Goal: Information Seeking & Learning: Learn about a topic

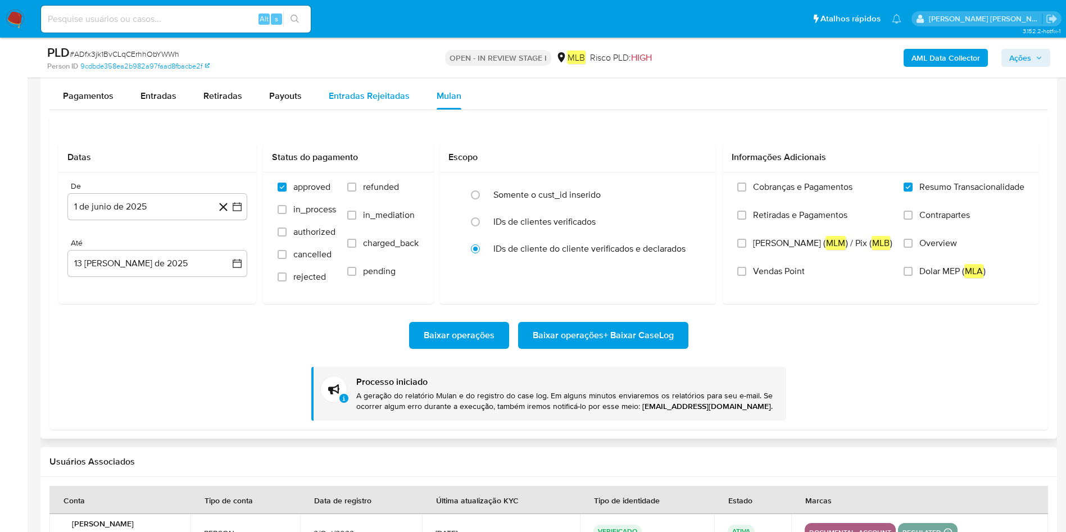
scroll to position [1349, 0]
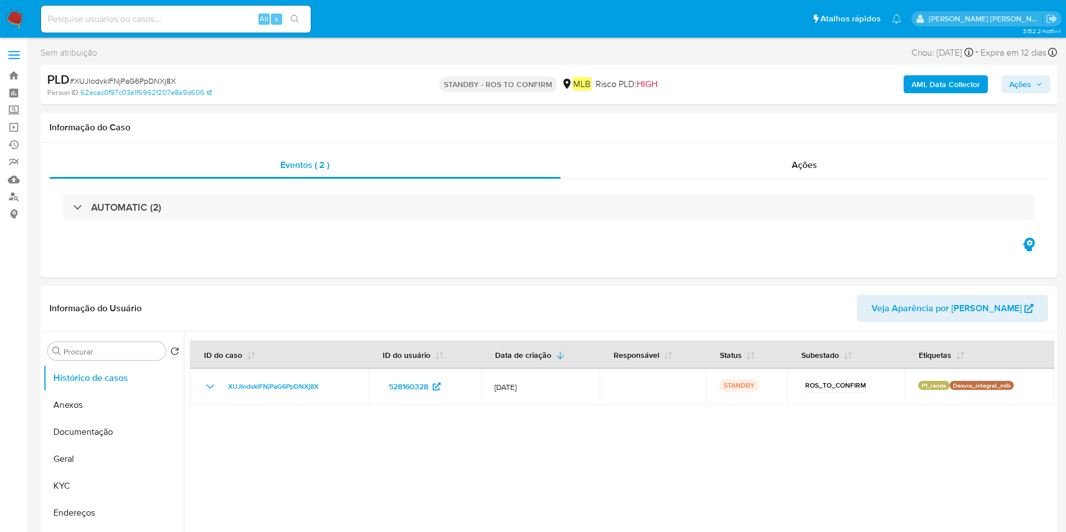
select select "10"
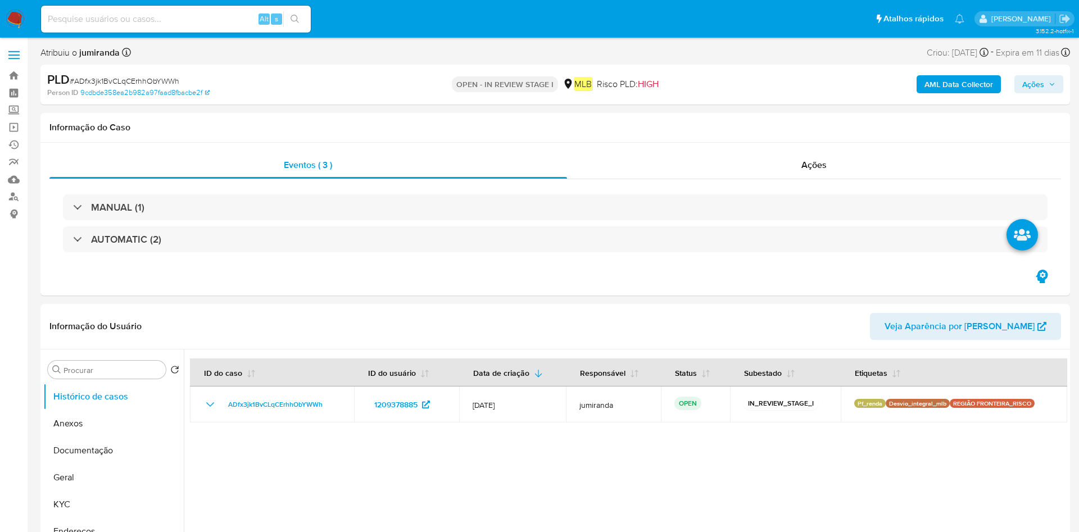
select select "10"
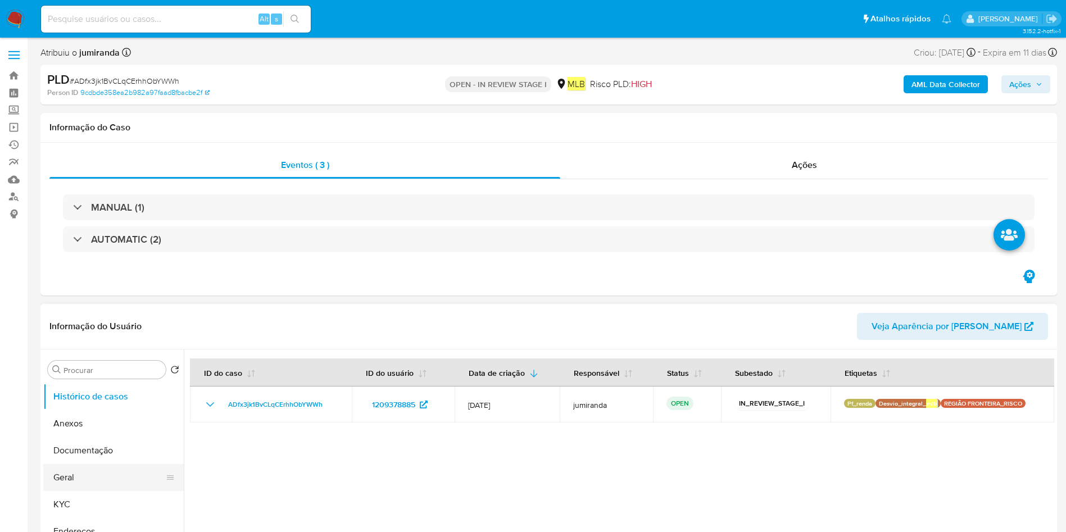
click at [74, 475] on button "Geral" at bounding box center [109, 477] width 132 height 27
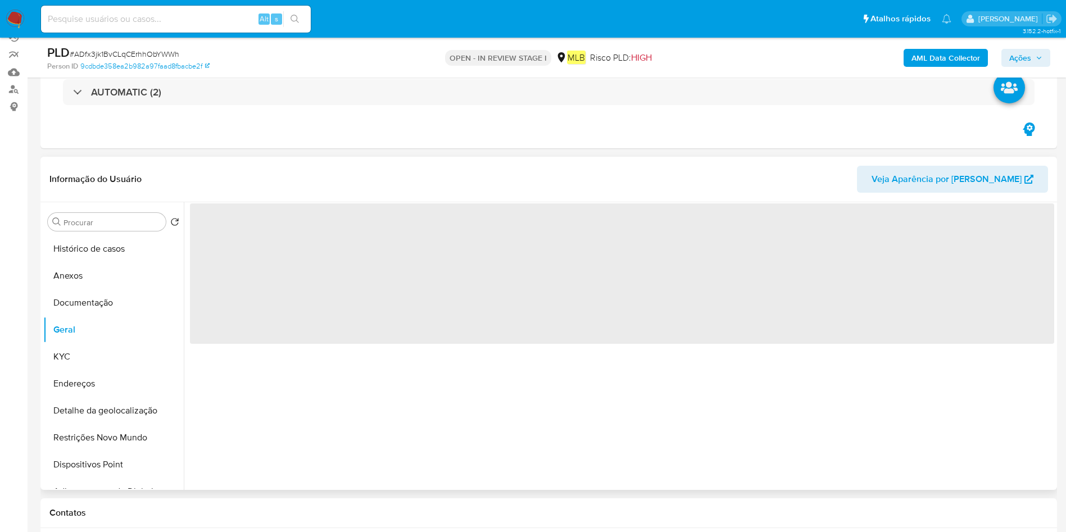
scroll to position [169, 0]
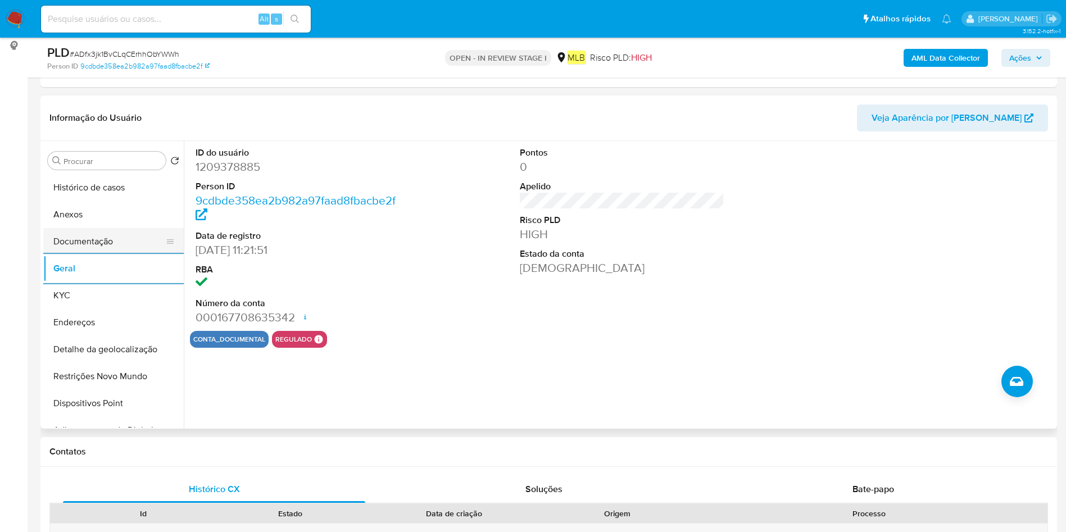
click at [117, 245] on button "Documentação" at bounding box center [109, 241] width 132 height 27
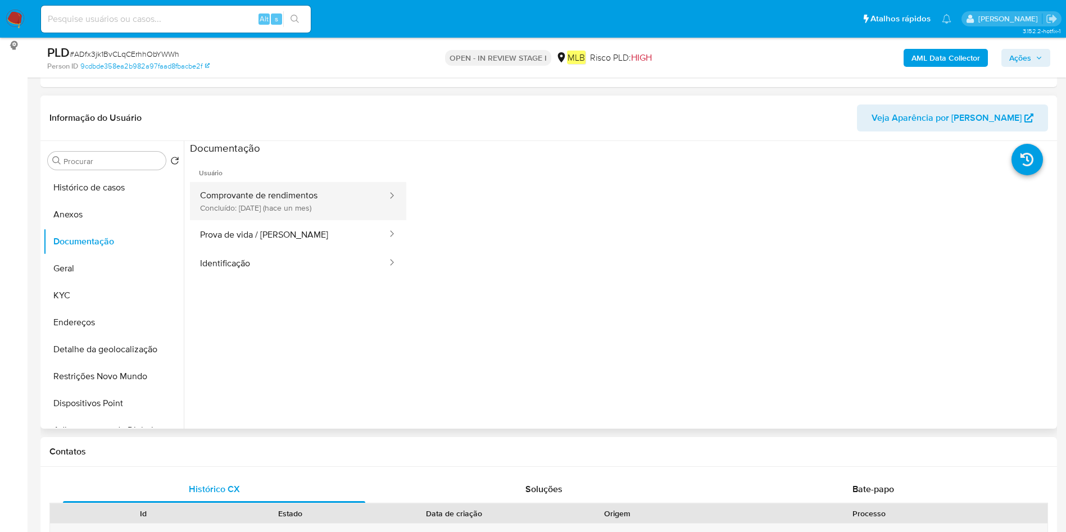
click at [270, 196] on button "Comprovante de rendimentos Concluído: [DATE] (hace un mes)" at bounding box center [289, 201] width 198 height 38
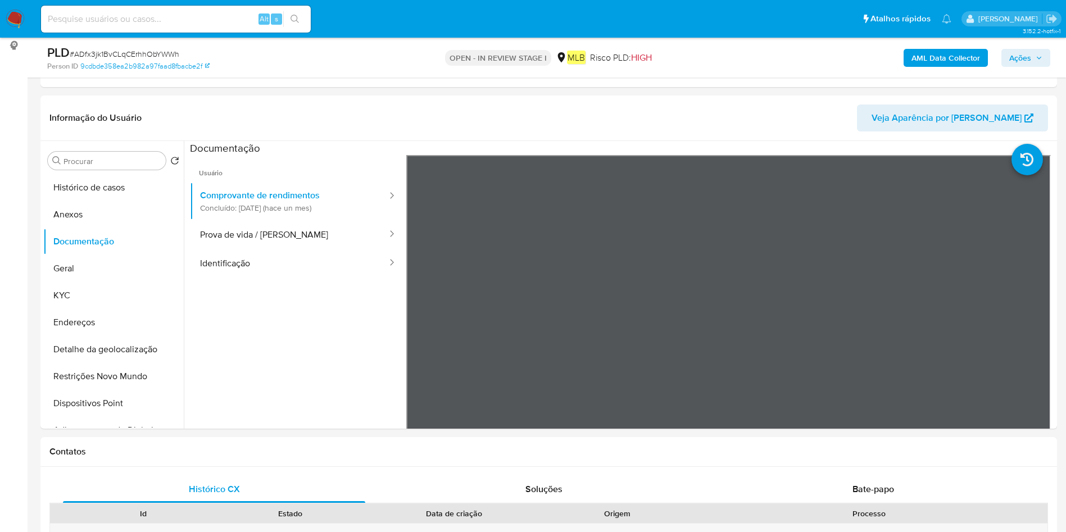
click at [939, 62] on b "AML Data Collector" at bounding box center [946, 58] width 69 height 18
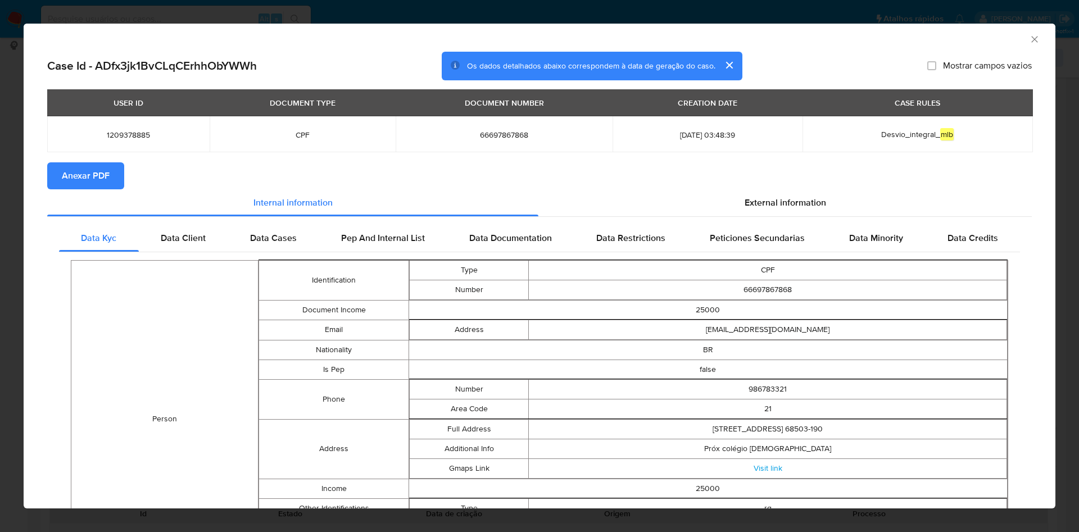
click at [76, 171] on span "Anexar PDF" at bounding box center [86, 176] width 48 height 25
drag, startPoint x: 1024, startPoint y: 39, endPoint x: 998, endPoint y: 78, distance: 46.6
click at [1029, 39] on icon "Fechar a janela" at bounding box center [1034, 39] width 11 height 11
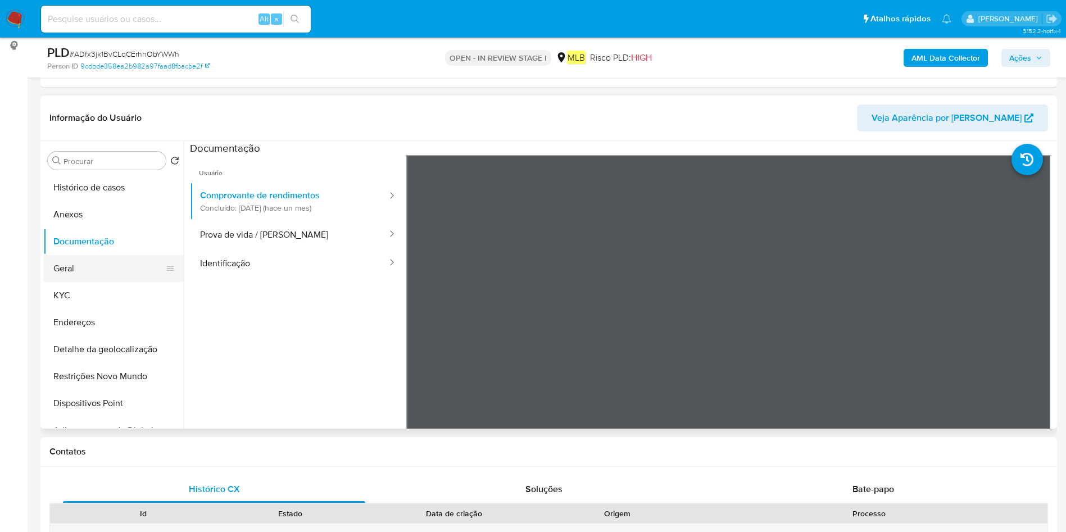
click at [106, 265] on button "Geral" at bounding box center [109, 268] width 132 height 27
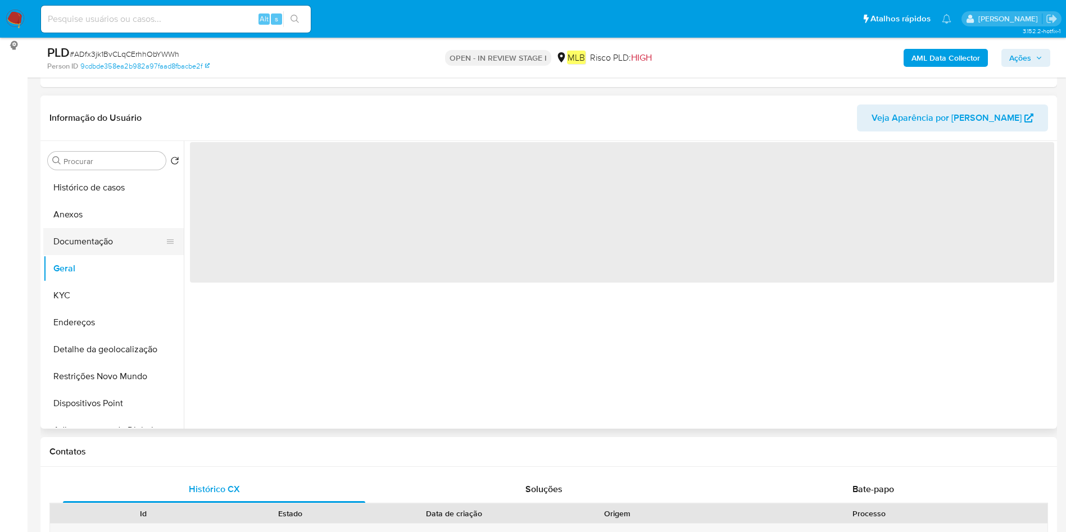
click at [111, 236] on button "Documentação" at bounding box center [109, 241] width 132 height 27
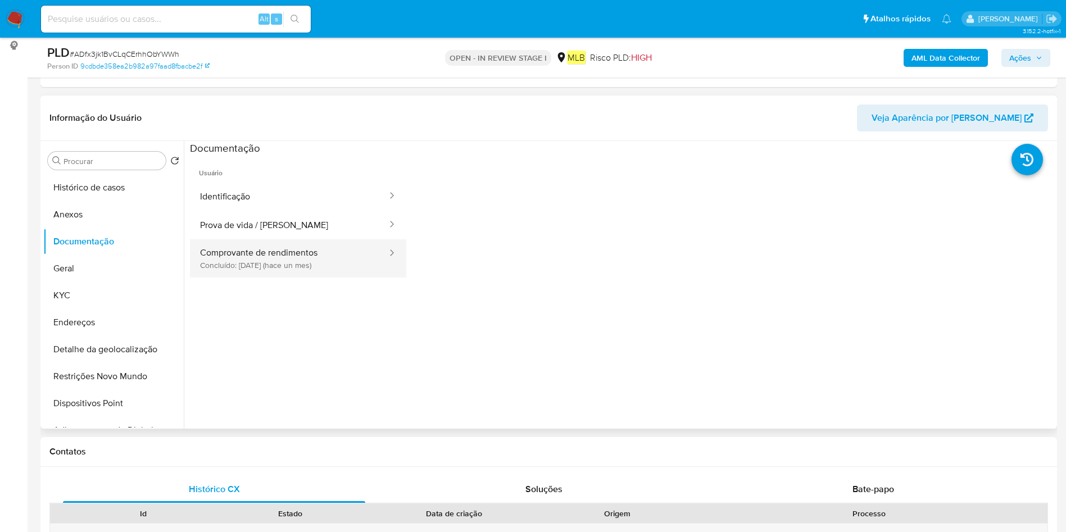
click at [325, 247] on button "Comprovante de rendimentos Concluído: [DATE] (hace un mes)" at bounding box center [289, 258] width 198 height 38
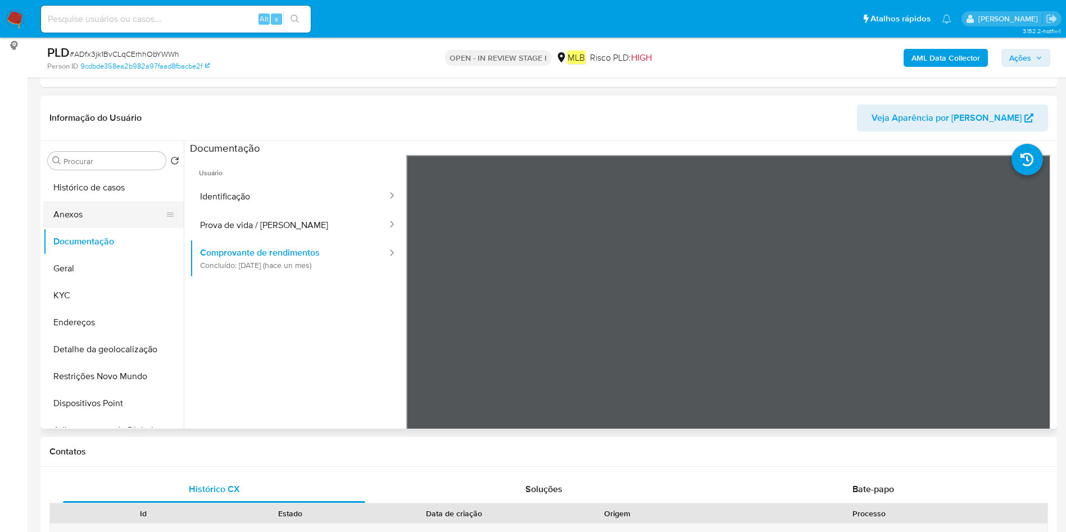
click at [98, 222] on button "Anexos" at bounding box center [109, 214] width 132 height 27
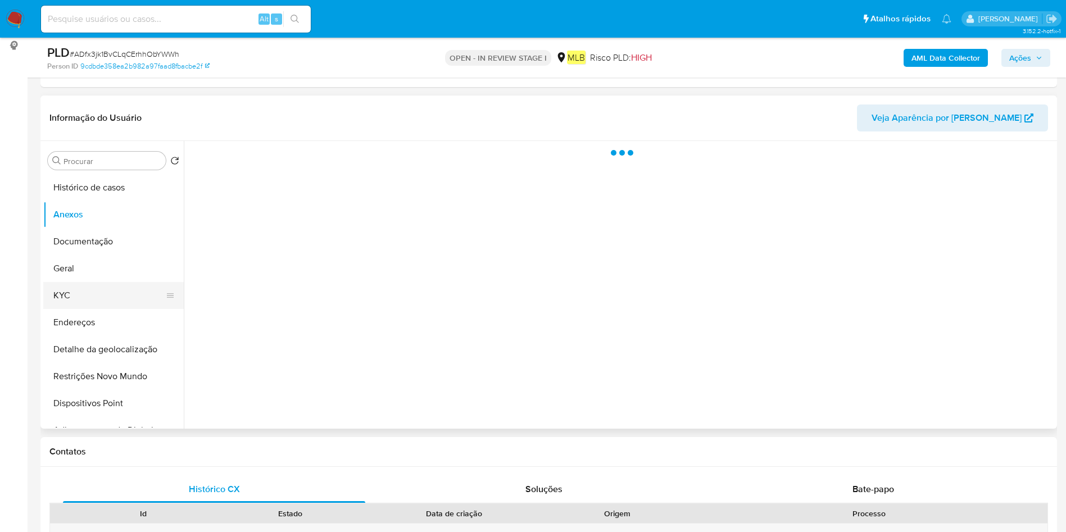
click at [110, 306] on button "KYC" at bounding box center [109, 295] width 132 height 27
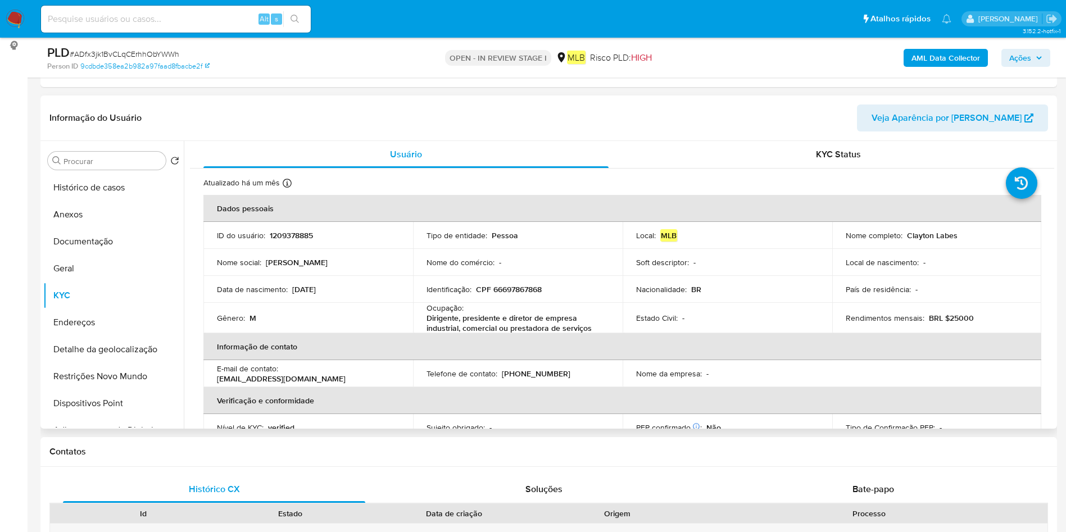
click at [471, 318] on p "Dirigente, presidente e diretor de empresa industrial, comercial ou prestadora …" at bounding box center [516, 323] width 178 height 20
copy div "Ocupação : Dirigente, presidente e diretor de empresa industrial, comercial ou …"
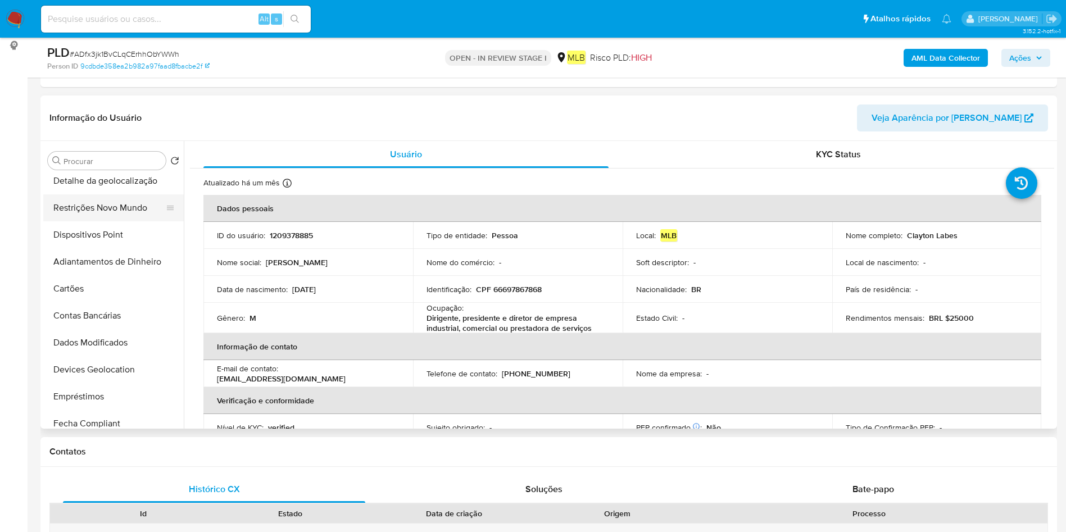
click at [87, 219] on button "Restrições Novo Mundo" at bounding box center [109, 208] width 132 height 27
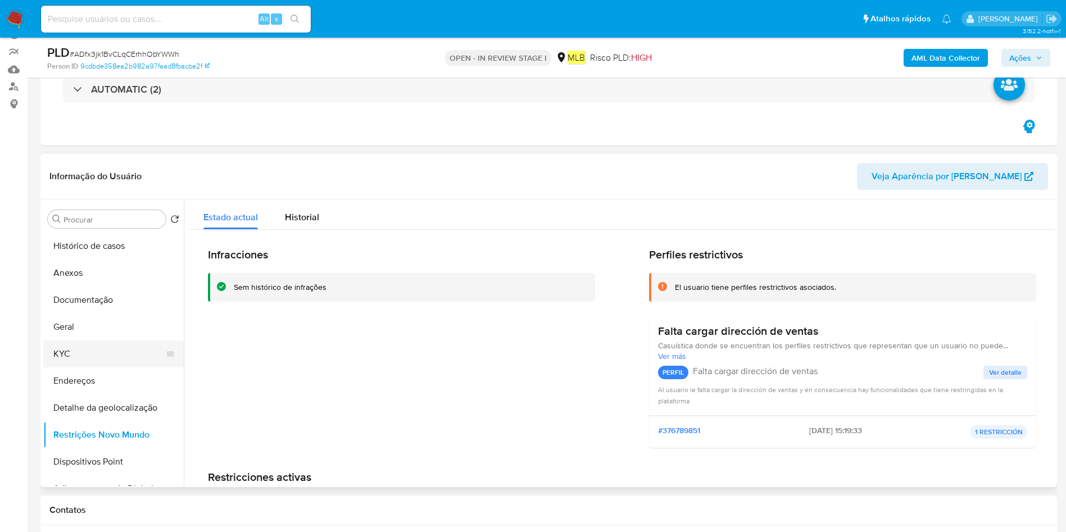
scroll to position [84, 0]
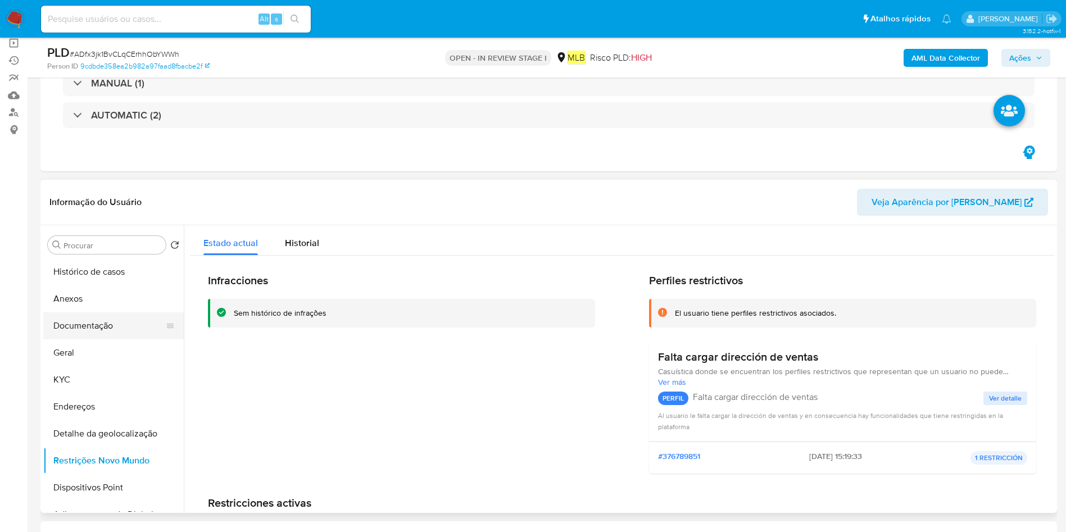
click at [115, 315] on button "Documentação" at bounding box center [109, 326] width 132 height 27
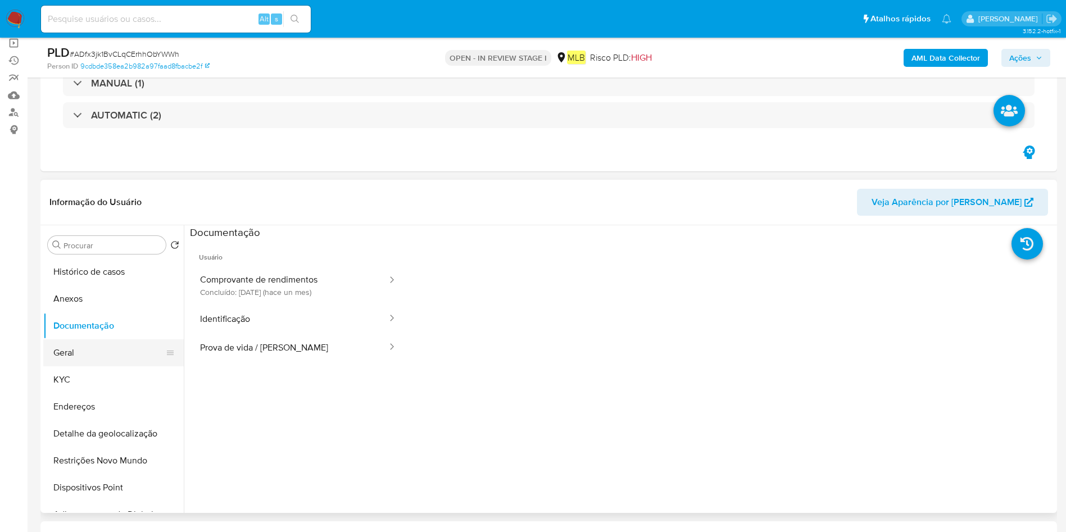
drag, startPoint x: 83, startPoint y: 354, endPoint x: 168, endPoint y: 344, distance: 86.0
click at [83, 354] on button "Geral" at bounding box center [109, 353] width 132 height 27
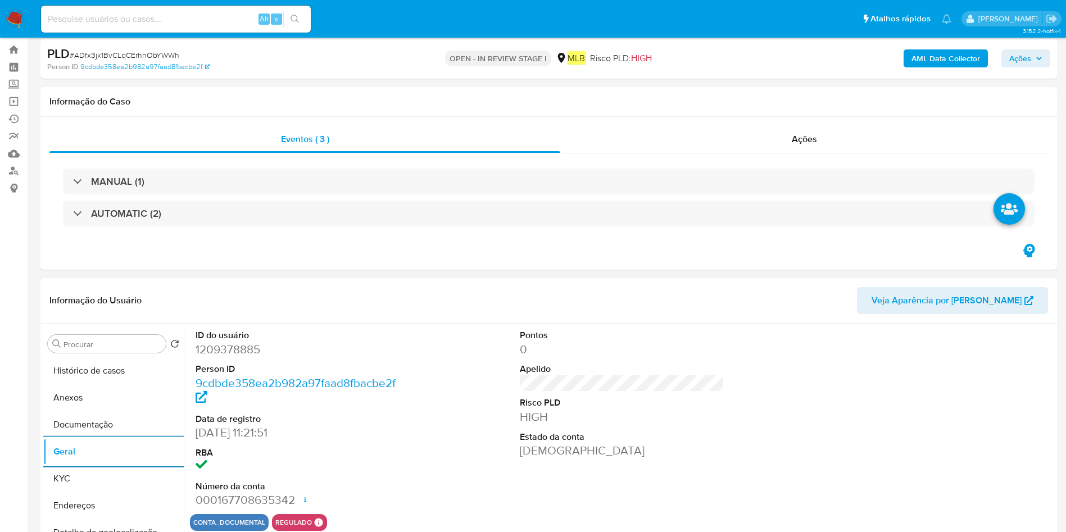
scroll to position [0, 0]
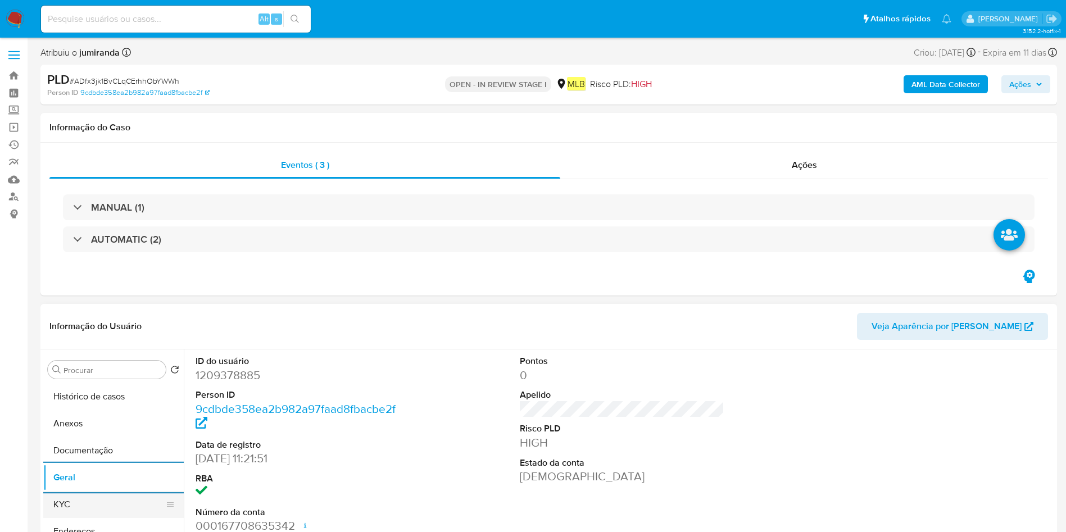
click at [103, 491] on ul "Histórico de casos Anexos Documentação Geral KYC Endereços Detalhe da geolocali…" at bounding box center [113, 510] width 141 height 254
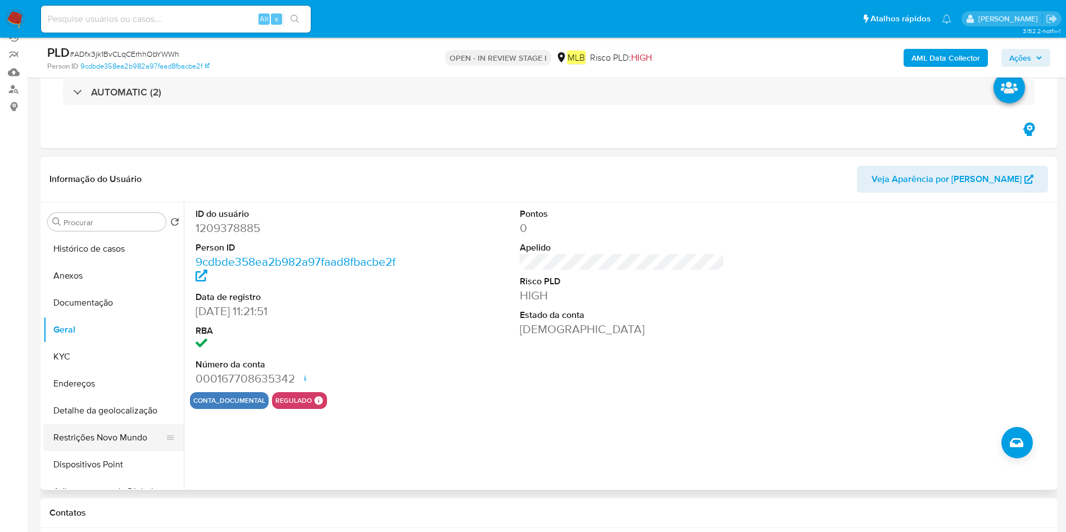
scroll to position [169, 0]
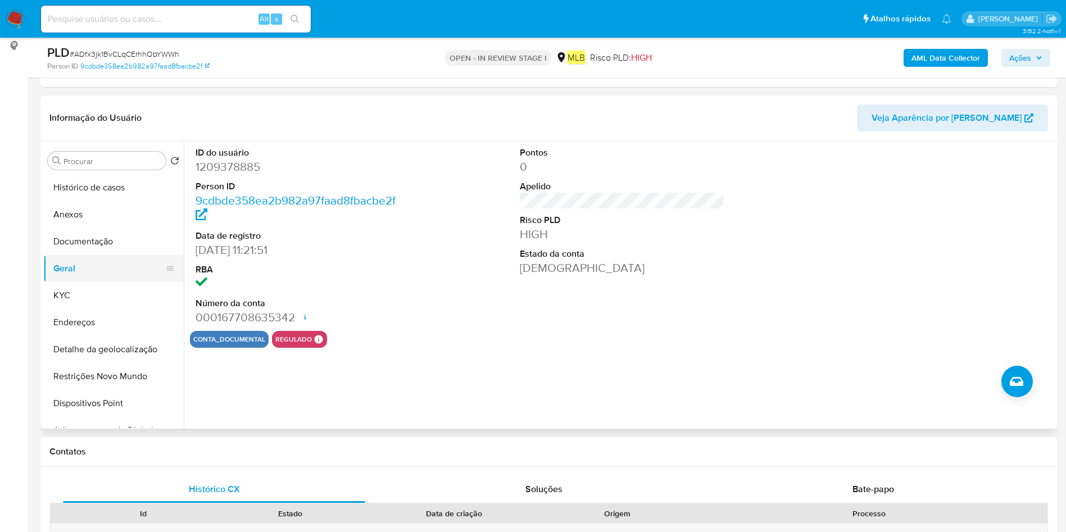
click at [83, 278] on button "Geral" at bounding box center [109, 268] width 132 height 27
drag, startPoint x: 63, startPoint y: 297, endPoint x: 69, endPoint y: 300, distance: 7.0
click at [63, 297] on button "KYC" at bounding box center [109, 295] width 132 height 27
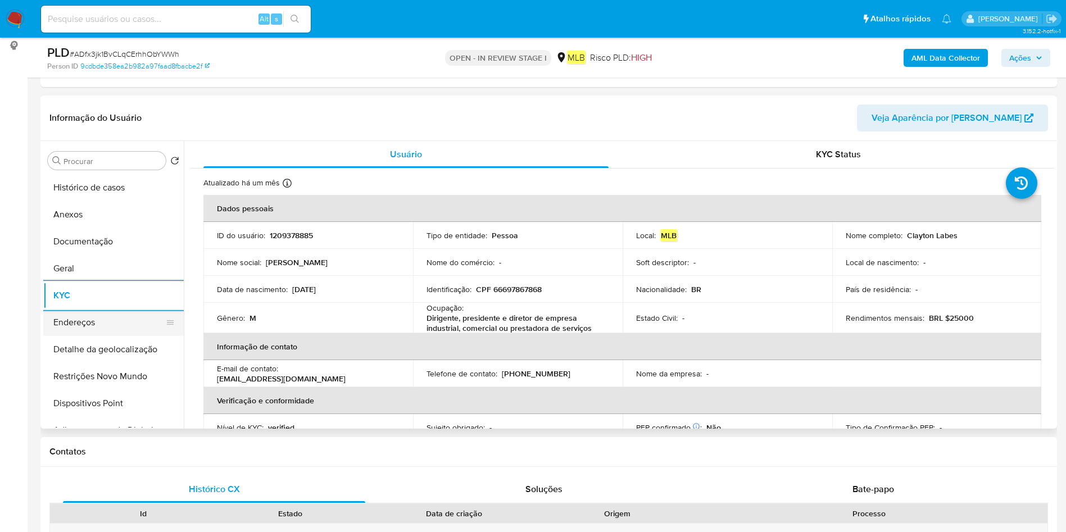
click at [103, 328] on button "Endereços" at bounding box center [109, 322] width 132 height 27
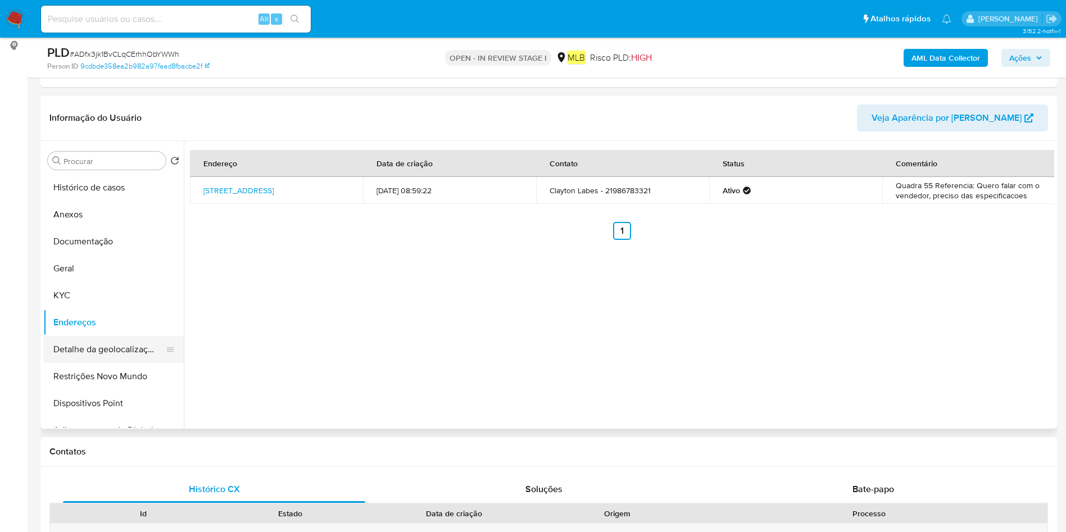
click at [127, 345] on button "Detalhe da geolocalização" at bounding box center [109, 349] width 132 height 27
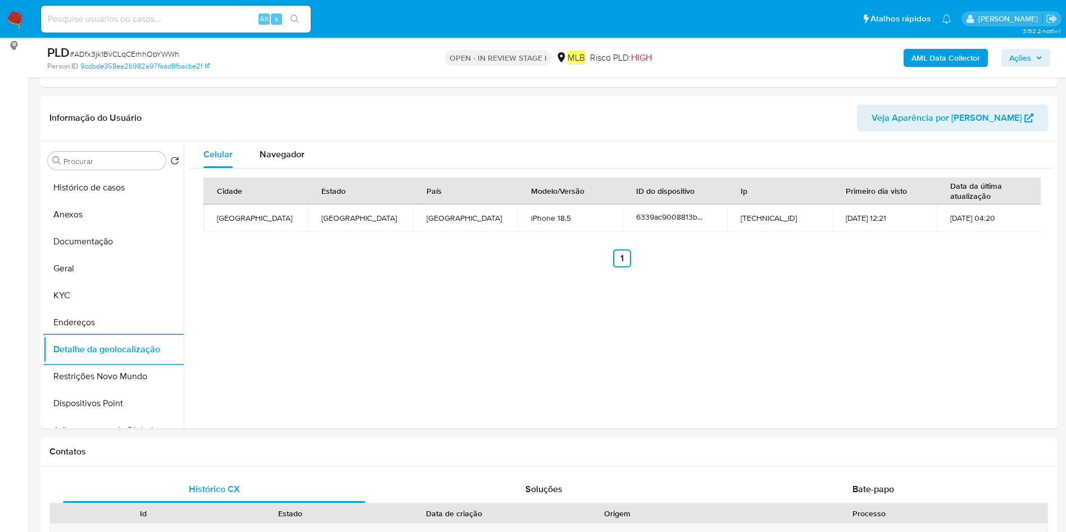
drag, startPoint x: 115, startPoint y: 381, endPoint x: 399, endPoint y: 404, distance: 285.4
click at [116, 381] on button "Restrições Novo Mundo" at bounding box center [113, 376] width 141 height 27
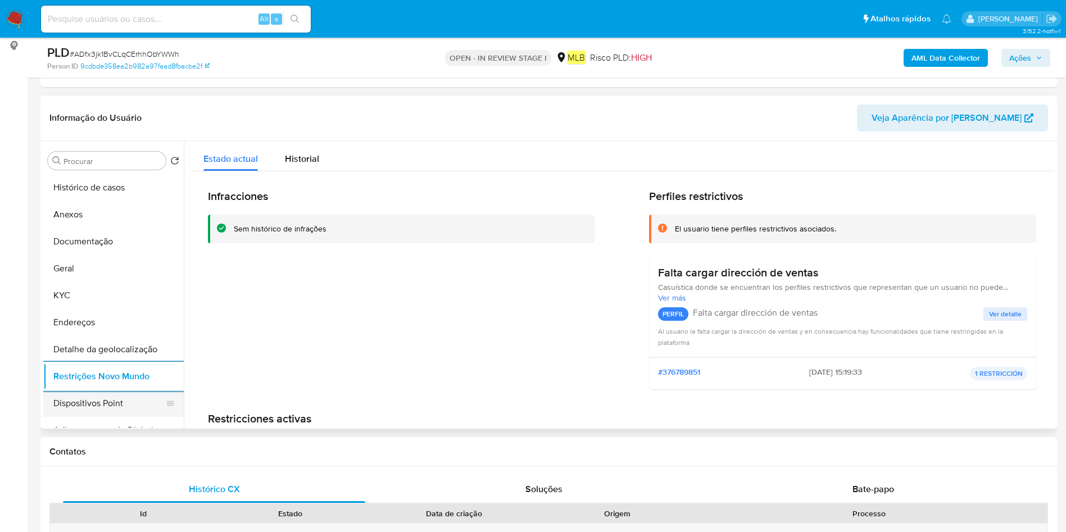
drag, startPoint x: 102, startPoint y: 400, endPoint x: 172, endPoint y: 396, distance: 70.4
click at [106, 400] on button "Dispositivos Point" at bounding box center [109, 403] width 132 height 27
